Goal: Transaction & Acquisition: Purchase product/service

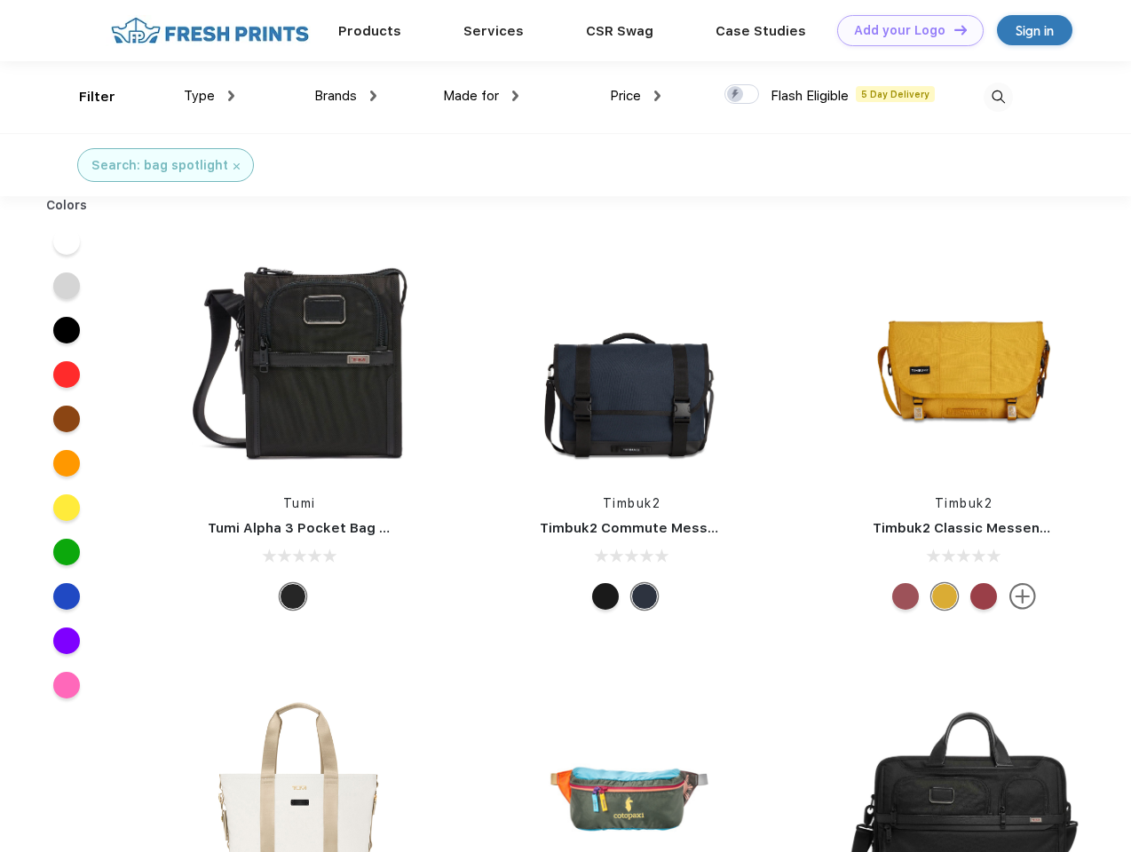
click at [904, 30] on link "Add your Logo Design Tool" at bounding box center [910, 30] width 146 height 31
click at [0, 0] on div "Design Tool" at bounding box center [0, 0] width 0 height 0
click at [953, 29] on link "Add your Logo Design Tool" at bounding box center [910, 30] width 146 height 31
click at [85, 97] on div "Filter" at bounding box center [97, 97] width 36 height 20
click at [210, 96] on span "Type" at bounding box center [199, 96] width 31 height 16
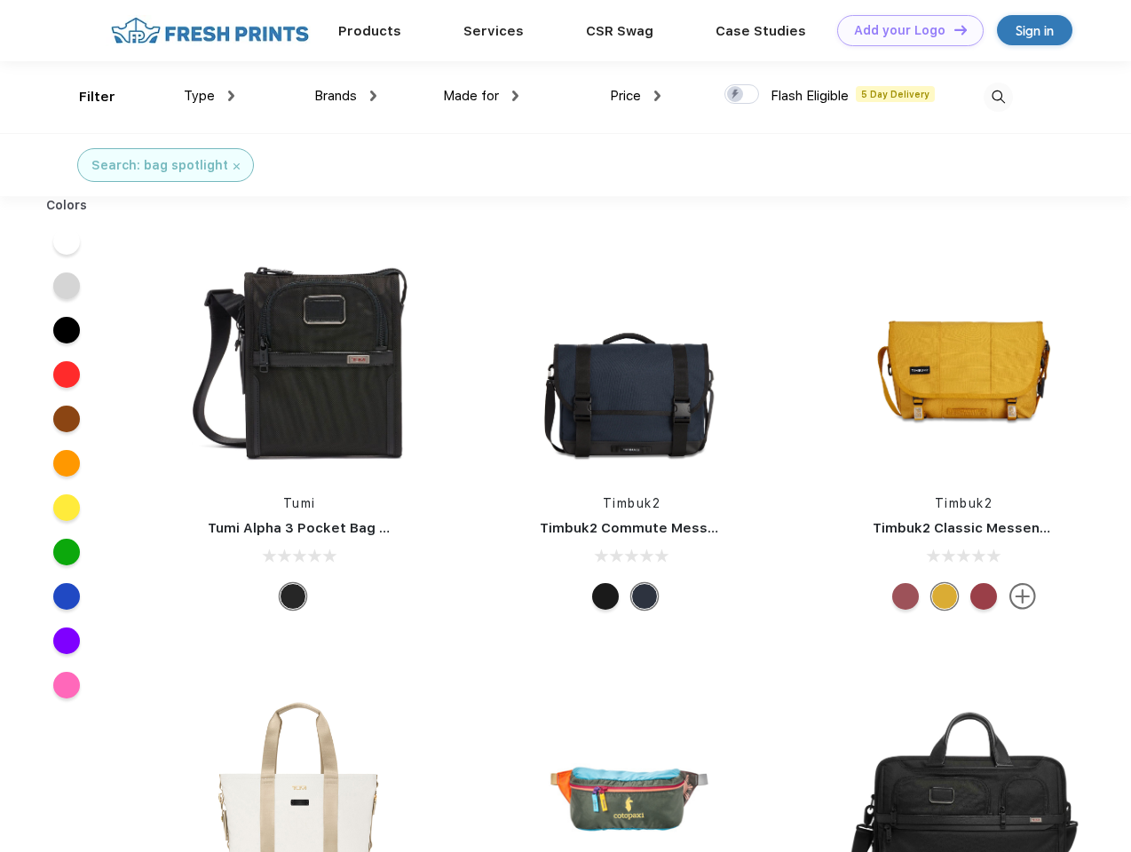
click at [345, 96] on span "Brands" at bounding box center [335, 96] width 43 height 16
click at [481, 96] on span "Made for" at bounding box center [471, 96] width 56 height 16
click at [636, 96] on span "Price" at bounding box center [625, 96] width 31 height 16
click at [742, 95] on div at bounding box center [742, 94] width 35 height 20
click at [736, 95] on input "checkbox" at bounding box center [731, 89] width 12 height 12
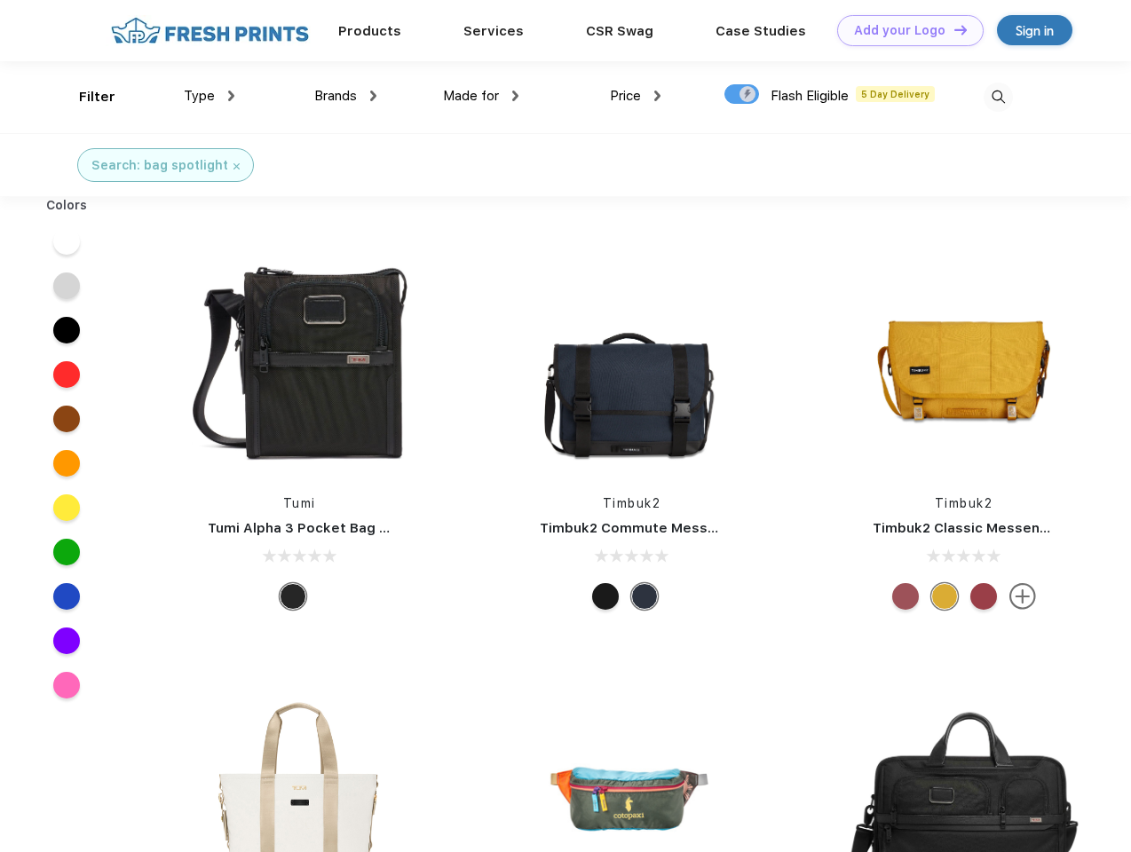
click at [998, 97] on img at bounding box center [998, 97] width 29 height 29
